Goal: Task Accomplishment & Management: Manage account settings

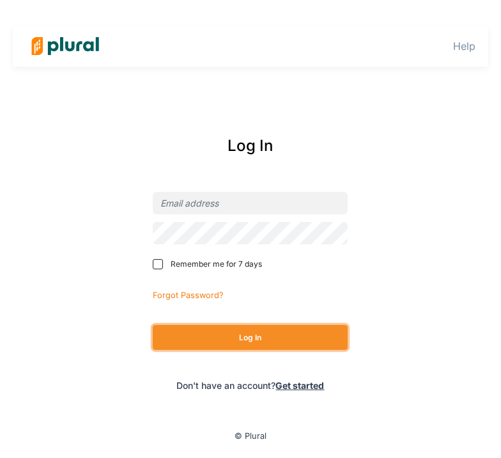
click at [289, 333] on button "Log In" at bounding box center [250, 337] width 195 height 25
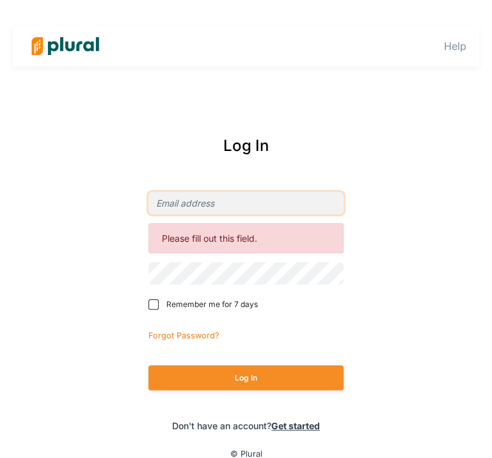
click at [249, 207] on input "email" at bounding box center [245, 203] width 195 height 22
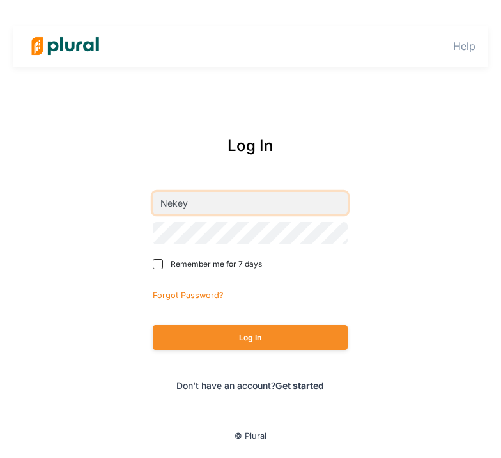
type input "[EMAIL_ADDRESS][PERSON_NAME][DOMAIN_NAME][US_STATE]"
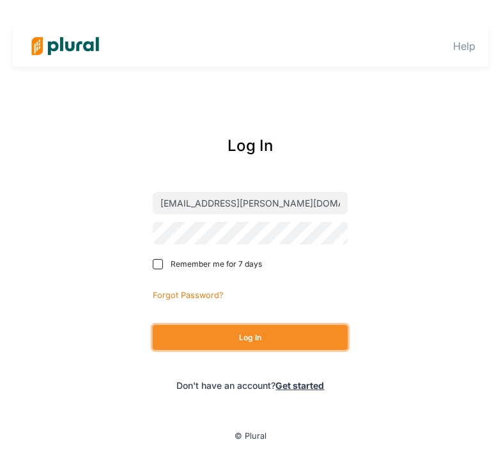
click at [302, 337] on button "Log In" at bounding box center [250, 337] width 195 height 25
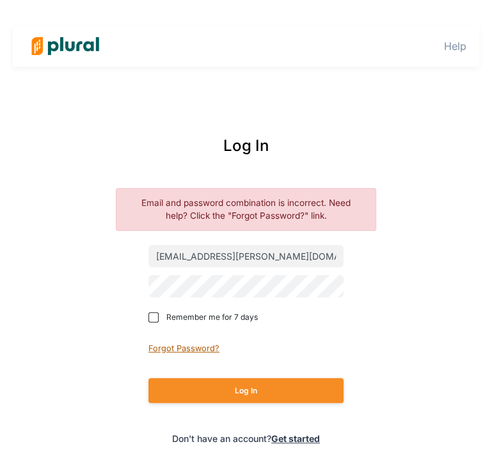
click at [184, 348] on small "Forgot Password?" at bounding box center [183, 348] width 71 height 10
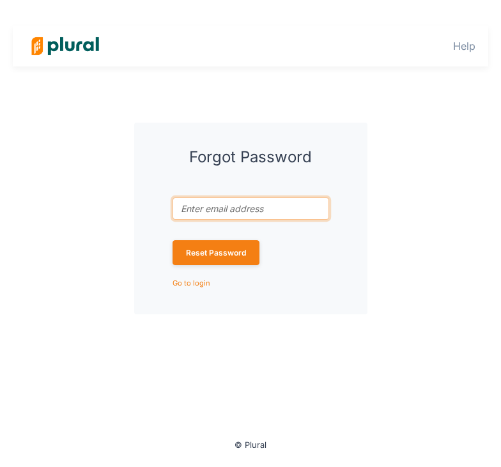
click at [208, 201] on input "Email address associated with account *" at bounding box center [251, 209] width 157 height 22
type input "[EMAIL_ADDRESS][PERSON_NAME][DOMAIN_NAME][US_STATE]"
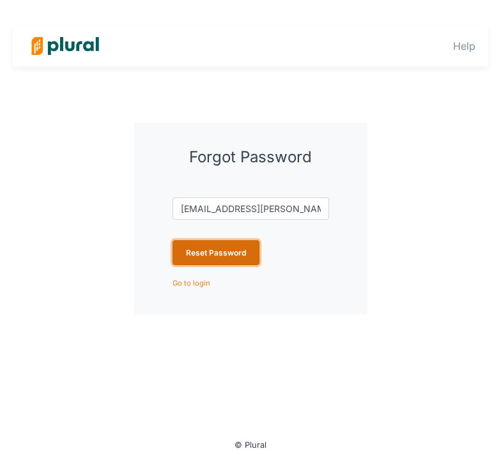
click at [221, 250] on button "Reset Password" at bounding box center [216, 252] width 87 height 25
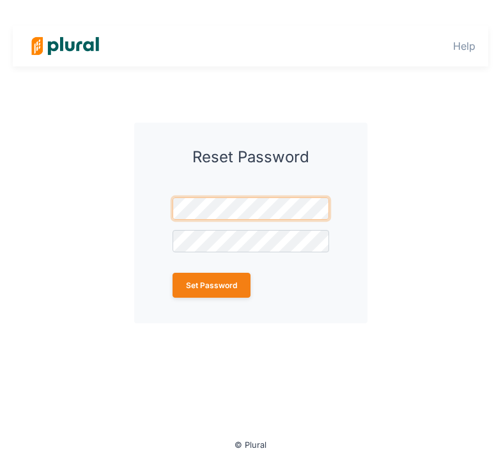
click at [146, 199] on div "Reset Password Password * Confirm password change * Set Password" at bounding box center [250, 223] width 233 height 201
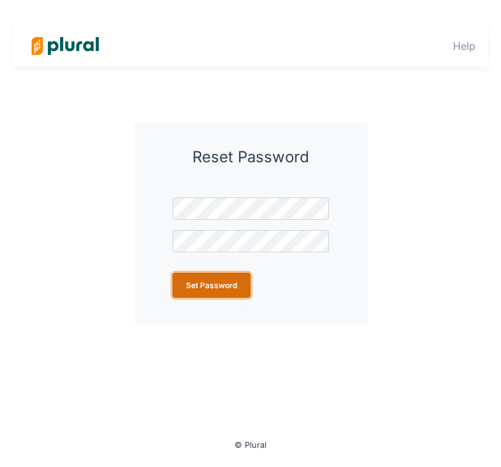
click at [223, 279] on button "Set Password" at bounding box center [212, 285] width 78 height 25
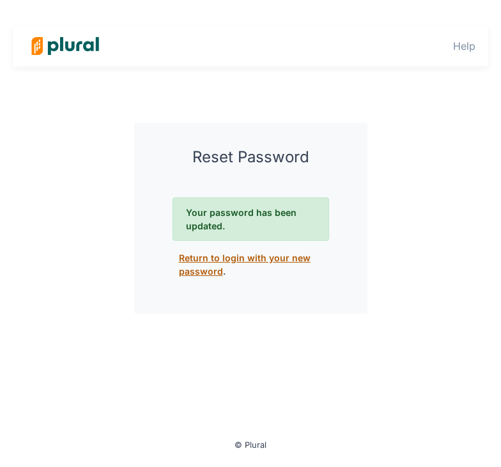
click at [218, 260] on link "Return to login with your new password" at bounding box center [245, 265] width 132 height 24
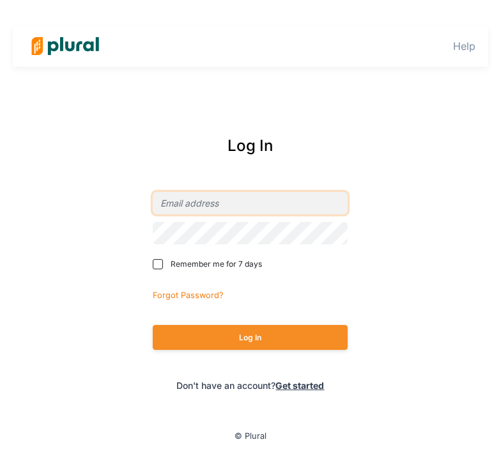
click at [194, 204] on input "email" at bounding box center [250, 203] width 195 height 22
type input "NEkey"
drag, startPoint x: 197, startPoint y: 204, endPoint x: 142, endPoint y: 206, distance: 55.0
click at [142, 206] on div "Log In NEkey Remember me for 7 days Forgot Password? Log In Don't have an accou…" at bounding box center [250, 263] width 337 height 283
click at [142, 206] on div "Log In Remember me for 7 days Forgot Password? Log In Don't have an account? Ge…" at bounding box center [250, 263] width 337 height 283
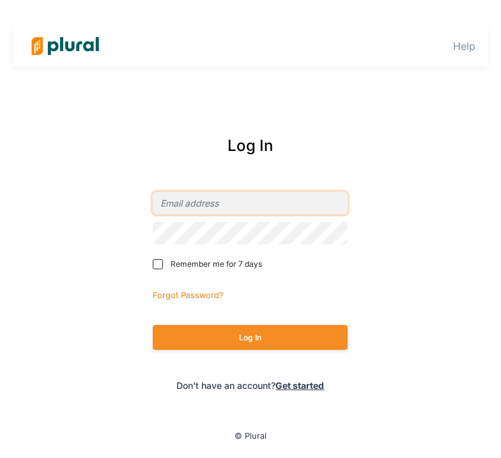
click at [195, 204] on input "email" at bounding box center [250, 203] width 195 height 22
click at [278, 204] on input "nekey." at bounding box center [250, 203] width 195 height 22
click at [182, 205] on input "nekey." at bounding box center [250, 203] width 195 height 22
type input "[EMAIL_ADDRESS][PERSON_NAME][DOMAIN_NAME][US_STATE]"
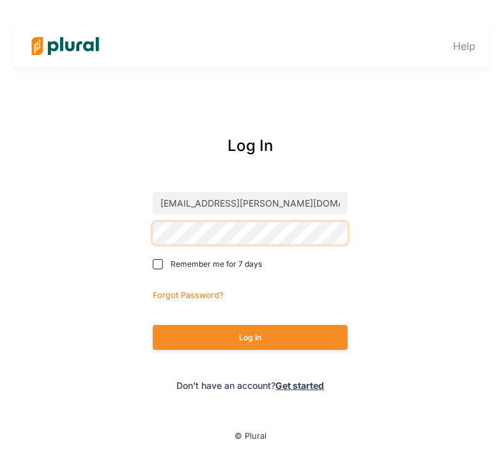
click at [76, 207] on div "Log In nekey.oliver@state.mn.us Remember me for 7 days Forgot Password? Log In …" at bounding box center [250, 263] width 505 height 283
click at [163, 260] on label "Remember me for 7 days" at bounding box center [241, 264] width 176 height 12
click at [163, 260] on input "Remember me for 7 days" at bounding box center [158, 264] width 10 height 10
checkbox input "true"
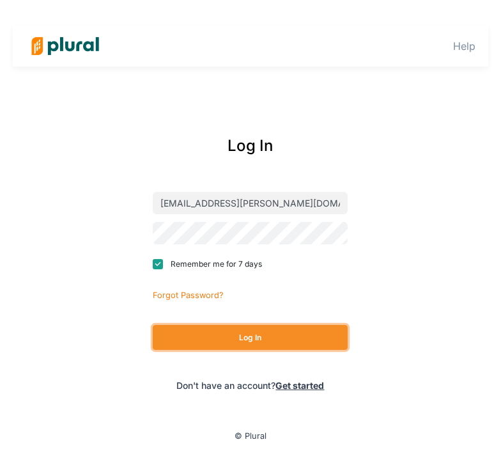
click at [203, 332] on button "Log In" at bounding box center [250, 337] width 195 height 25
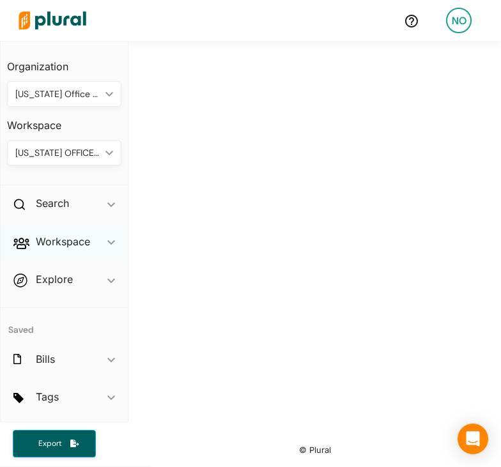
click at [107, 244] on polygon at bounding box center [111, 242] width 8 height 4
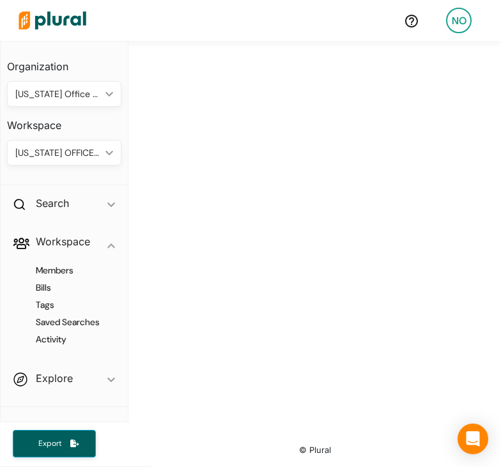
drag, startPoint x: 67, startPoint y: 242, endPoint x: 33, endPoint y: 173, distance: 77.5
click at [33, 173] on div "Organization Minnesota Office of Higher Education ic_keyboard_arrow_down Person…" at bounding box center [64, 114] width 127 height 144
click at [106, 99] on div "Minnesota Office of Higher Education ic_keyboard_arrow_down" at bounding box center [64, 94] width 114 height 26
click at [97, 161] on div "MINNESOTA OFFICE OF HIGHER EDUCATION ic_keyboard_arrow_down" at bounding box center [64, 153] width 114 height 26
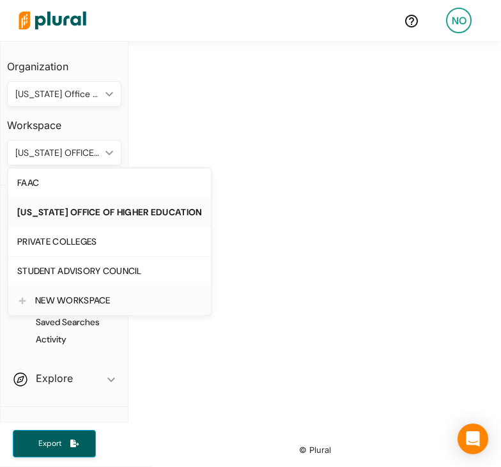
click at [56, 302] on div "NEW WORKSPACE" at bounding box center [118, 300] width 167 height 11
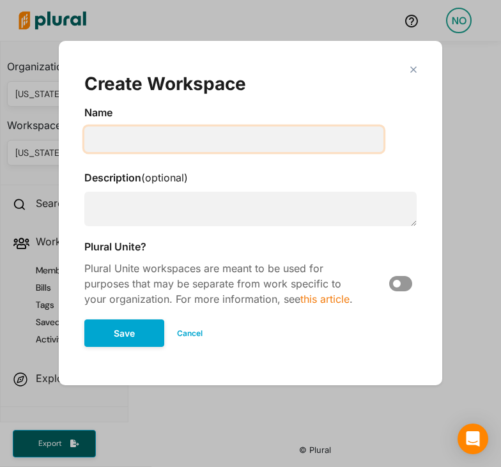
click at [115, 143] on input "Modal" at bounding box center [233, 140] width 299 height 26
type input "SELF LOANS"
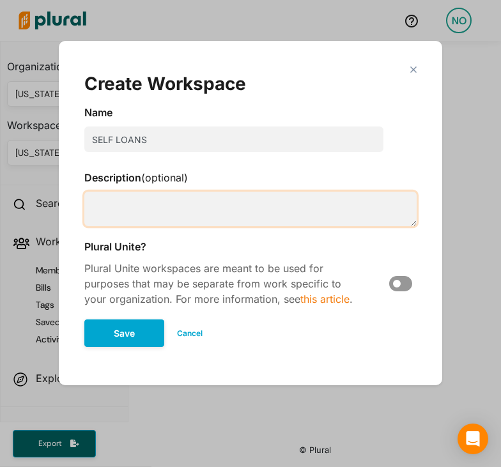
click at [107, 203] on textarea "Modal" at bounding box center [250, 209] width 333 height 35
type textarea "Bills related to or that may impact the SELF Loans or Education Loan space"
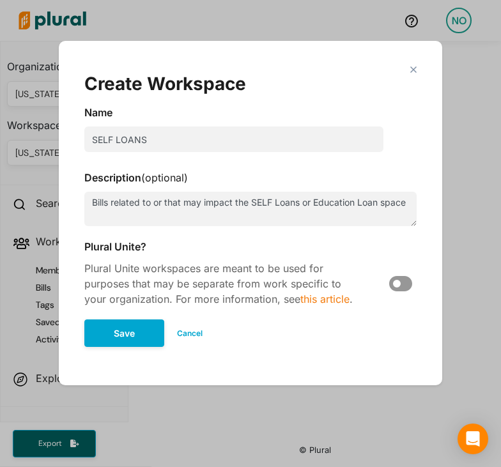
click at [312, 84] on div "Create Workspace" at bounding box center [250, 84] width 333 height 22
click at [240, 227] on form "Name SELF LOANS Description (optional) Bills related to or that may impact the …" at bounding box center [250, 232] width 333 height 255
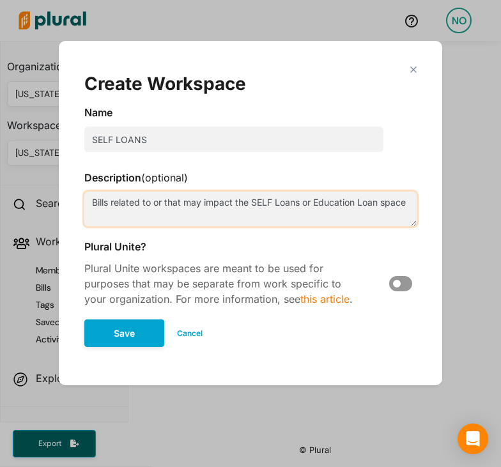
click at [382, 217] on textarea "Bills related to or that may impact the SELF Loans or Education Loan space" at bounding box center [250, 209] width 333 height 35
click at [407, 196] on textarea "Bills related to or that may impact the SELF Loans or Education Loan space" at bounding box center [250, 209] width 333 height 35
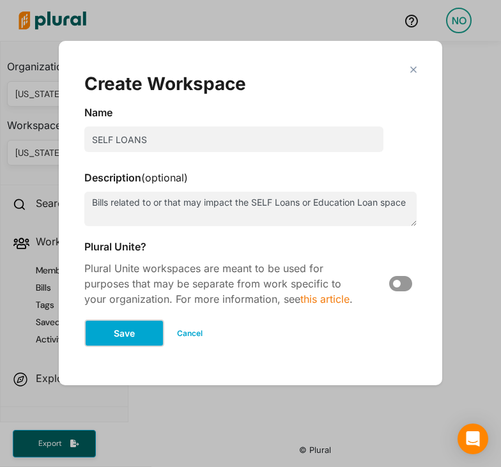
click at [118, 327] on button "Save" at bounding box center [124, 333] width 80 height 27
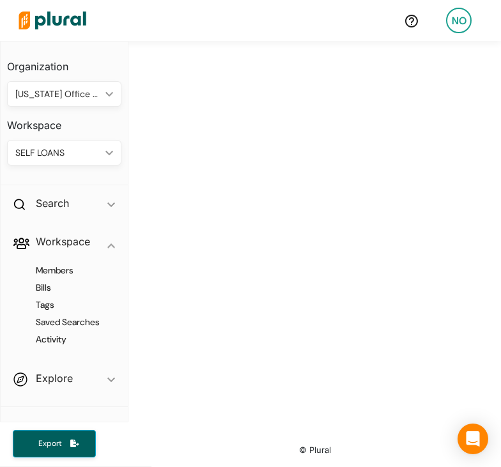
click at [95, 157] on div "SELF LOANS ic_keyboard_arrow_down" at bounding box center [64, 153] width 114 height 26
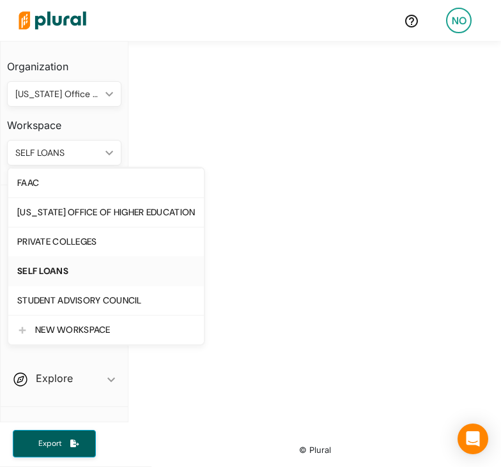
click at [77, 266] on div "SELF LOANS" at bounding box center [106, 271] width 178 height 11
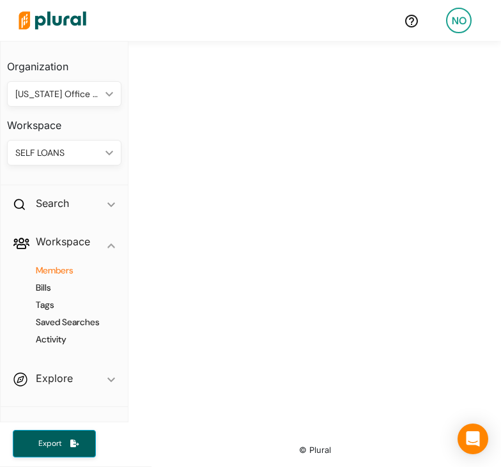
click at [75, 267] on h4 "Members" at bounding box center [67, 271] width 95 height 12
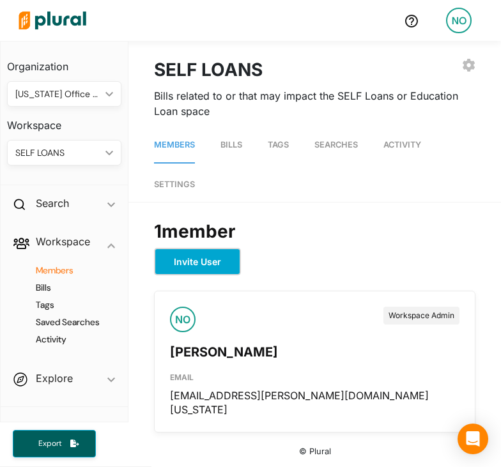
click at [205, 264] on button "Invite User" at bounding box center [197, 261] width 87 height 27
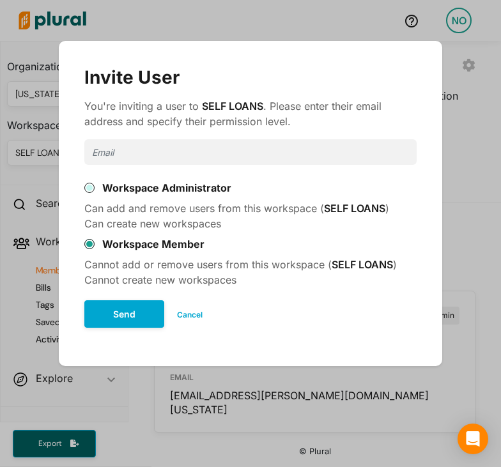
click at [93, 191] on input "Workspace Administrator" at bounding box center [89, 188] width 10 height 10
radio input "true"
click at [122, 148] on input "Modal" at bounding box center [250, 152] width 333 height 26
type input "jonathan.drewes@state.mn.us"
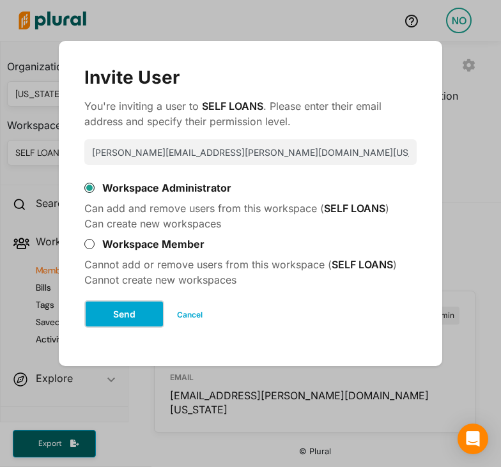
click at [143, 313] on button "Send" at bounding box center [124, 314] width 80 height 27
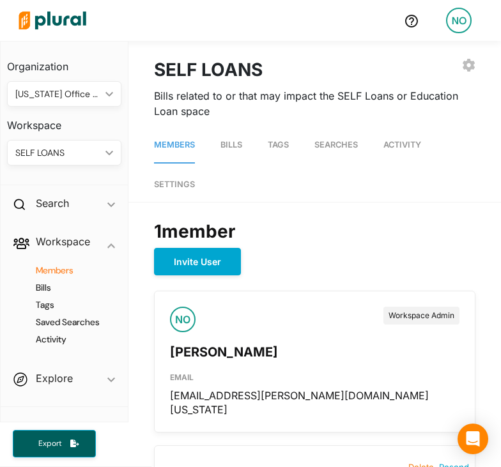
click at [96, 156] on div "SELF LOANS ic_keyboard_arrow_down" at bounding box center [64, 153] width 114 height 26
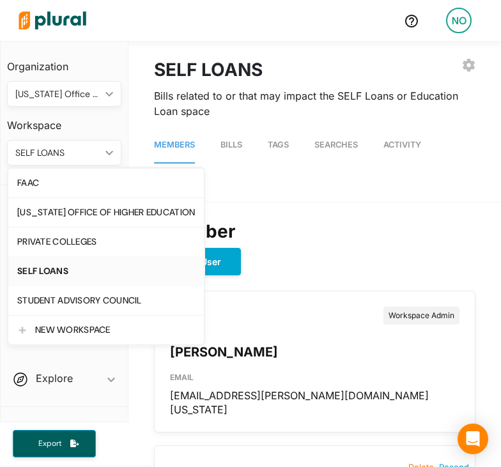
click at [80, 272] on div "SELF LOANS" at bounding box center [106, 271] width 178 height 11
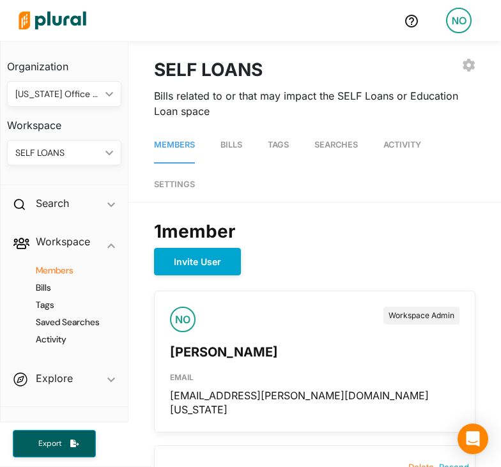
click at [92, 146] on div "SELF LOANS ic_keyboard_arrow_down" at bounding box center [64, 153] width 114 height 26
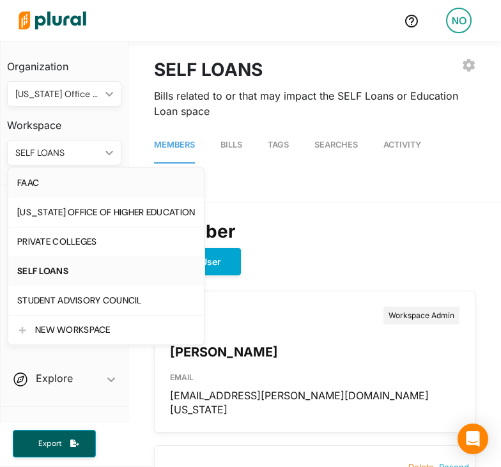
click at [55, 188] on div "FAAC" at bounding box center [106, 183] width 178 height 11
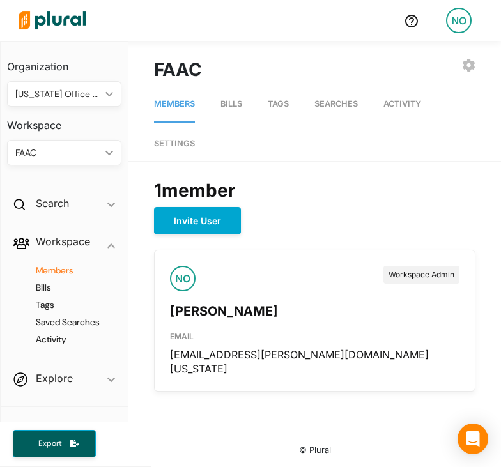
click at [97, 158] on div "FAAC ic_keyboard_arrow_down" at bounding box center [64, 153] width 114 height 26
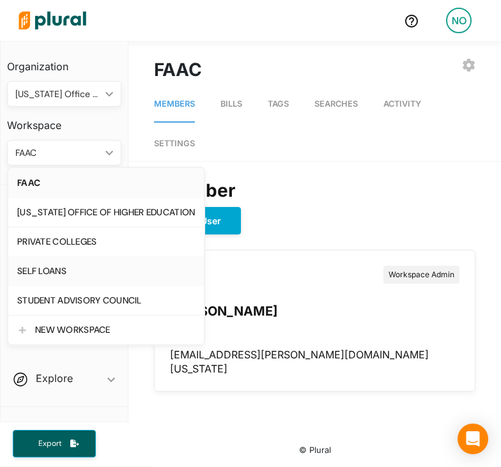
click at [56, 272] on div "SELF LOANS" at bounding box center [106, 271] width 178 height 11
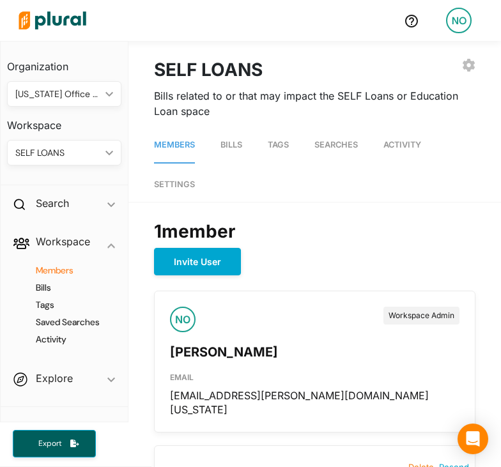
click at [80, 153] on div "SELF LOANS" at bounding box center [57, 152] width 85 height 13
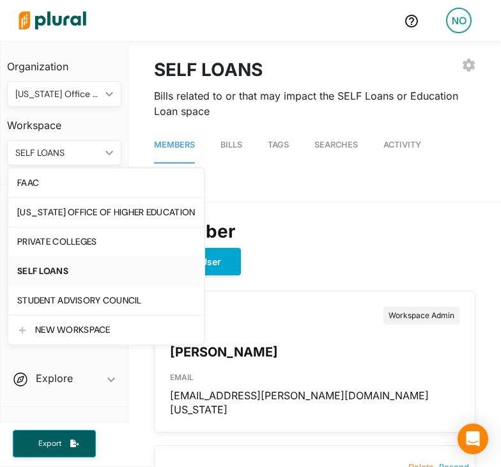
click at [59, 275] on div "SELF LOANS" at bounding box center [106, 271] width 178 height 11
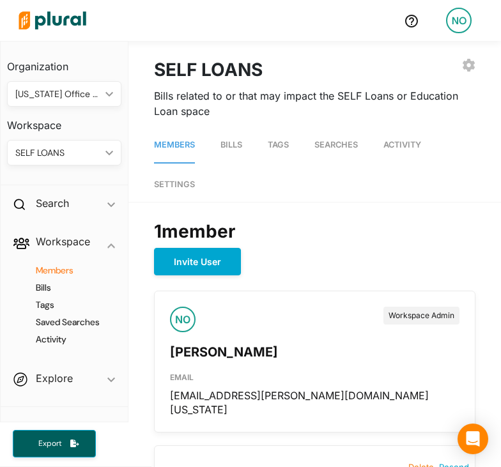
click at [88, 158] on div "SELF LOANS" at bounding box center [57, 152] width 85 height 13
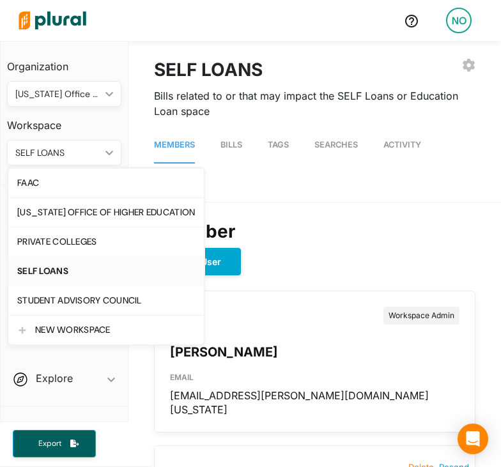
click at [46, 263] on link "SELF LOANS" at bounding box center [106, 270] width 196 height 29
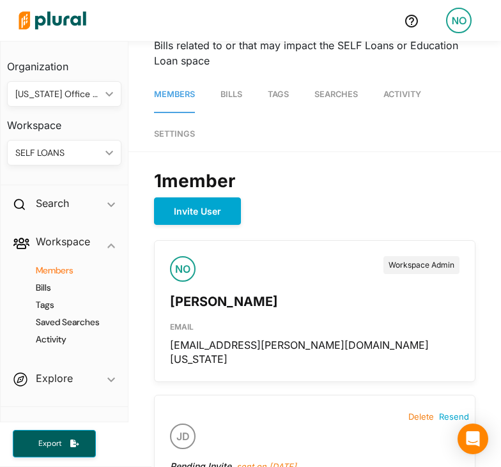
scroll to position [49, 0]
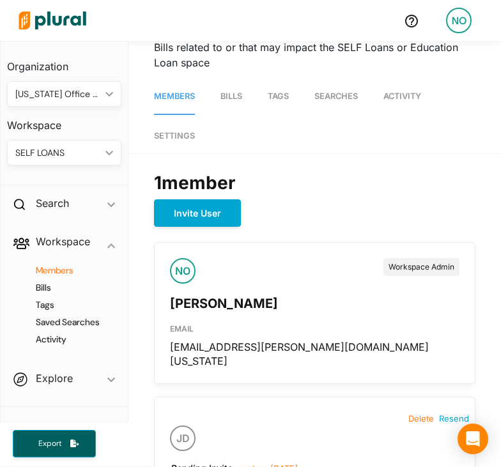
drag, startPoint x: 253, startPoint y: 299, endPoint x: 205, endPoint y: 233, distance: 81.5
click at [205, 233] on div "1 member Invite User NO Workspace Admin Nekey Oliver EMAIL nekey.oliver@state.m…" at bounding box center [315, 365] width 322 height 399
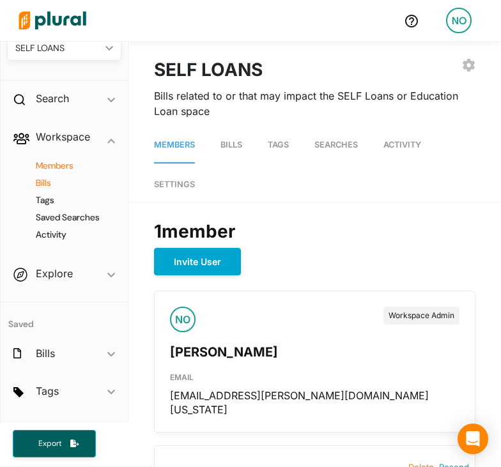
scroll to position [79, 0]
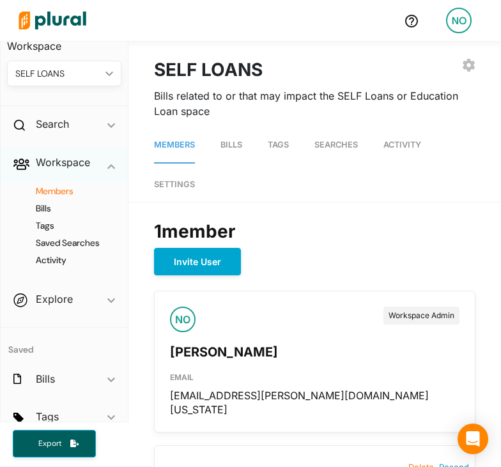
click at [107, 164] on polygon at bounding box center [111, 166] width 8 height 4
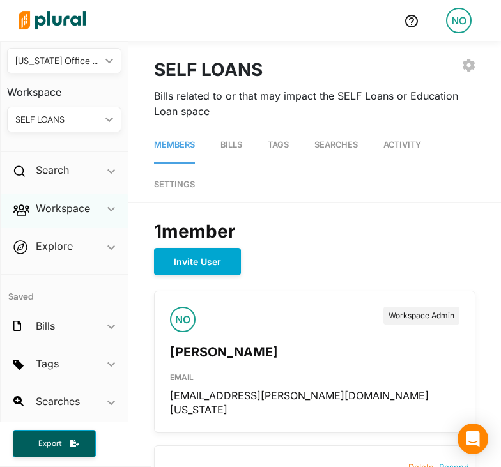
scroll to position [33, 0]
click at [107, 210] on polygon at bounding box center [111, 210] width 8 height 4
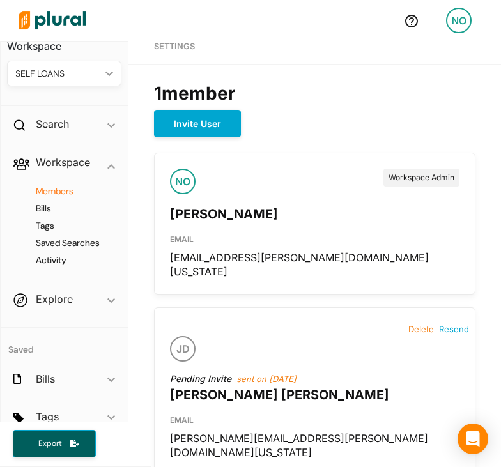
scroll to position [153, 0]
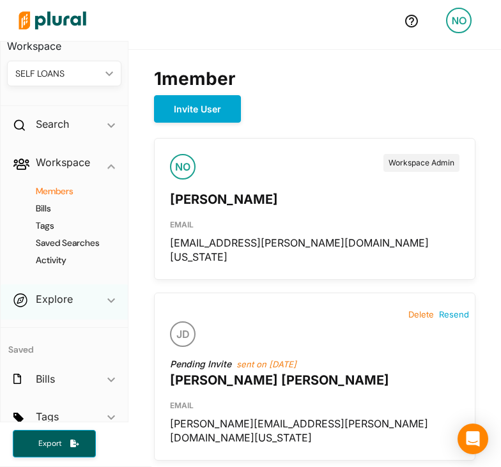
click at [107, 299] on icon "ic_keyboard_arrow_down" at bounding box center [111, 301] width 8 height 6
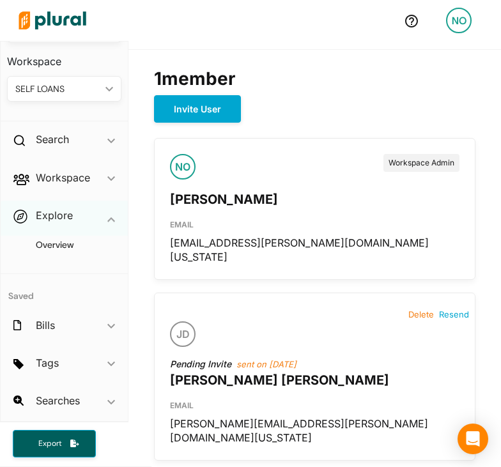
scroll to position [63, 0]
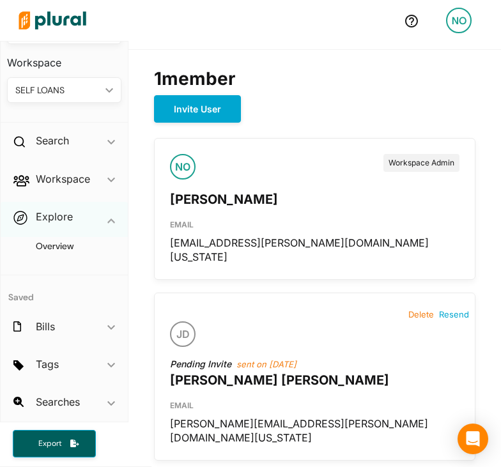
click at [107, 218] on icon "ic_keyboard_arrow_down" at bounding box center [111, 221] width 8 height 6
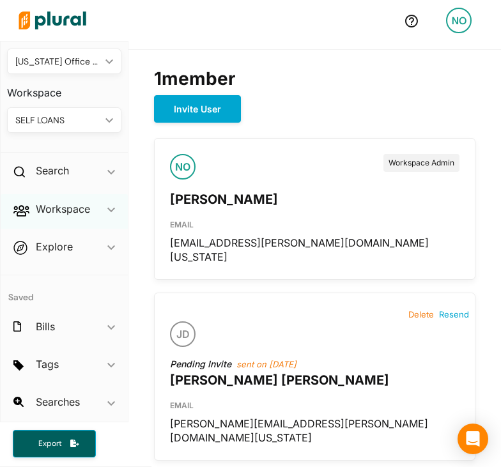
click at [107, 209] on icon "ic_keyboard_arrow_down" at bounding box center [111, 210] width 8 height 6
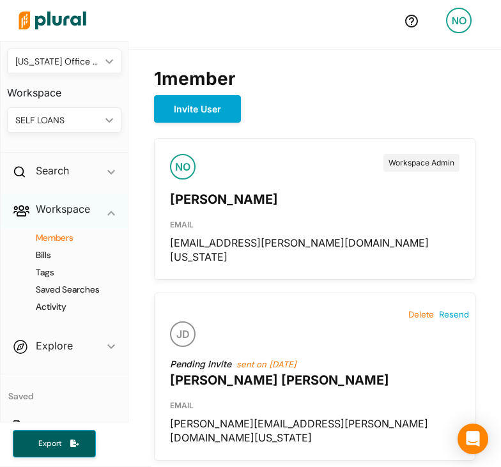
scroll to position [79, 0]
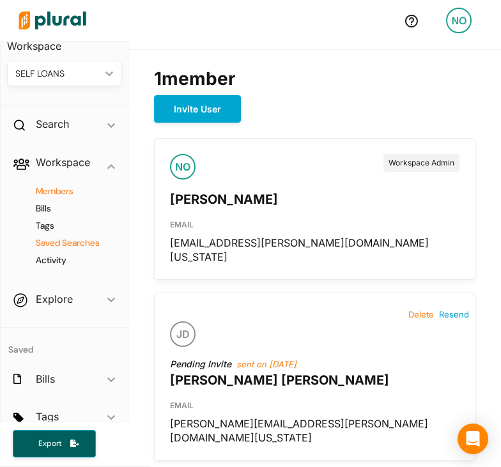
click at [83, 242] on h4 "Saved Searches" at bounding box center [67, 243] width 95 height 12
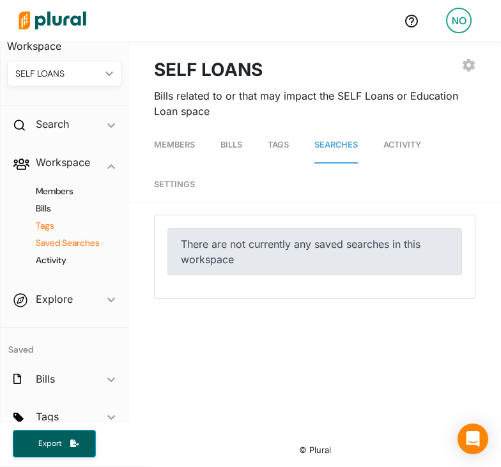
click at [49, 224] on h4 "Tags" at bounding box center [67, 226] width 95 height 12
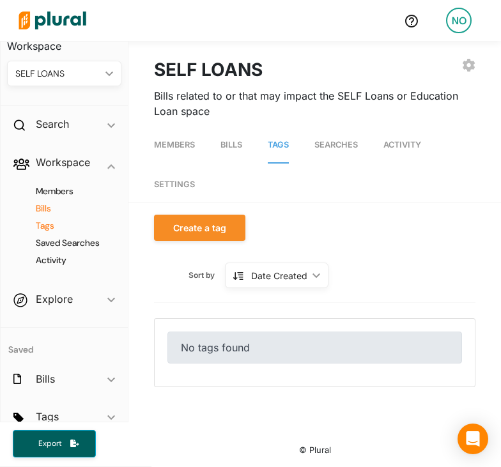
click at [47, 212] on h4 "Bills" at bounding box center [67, 209] width 95 height 12
